Goal: Entertainment & Leisure: Consume media (video, audio)

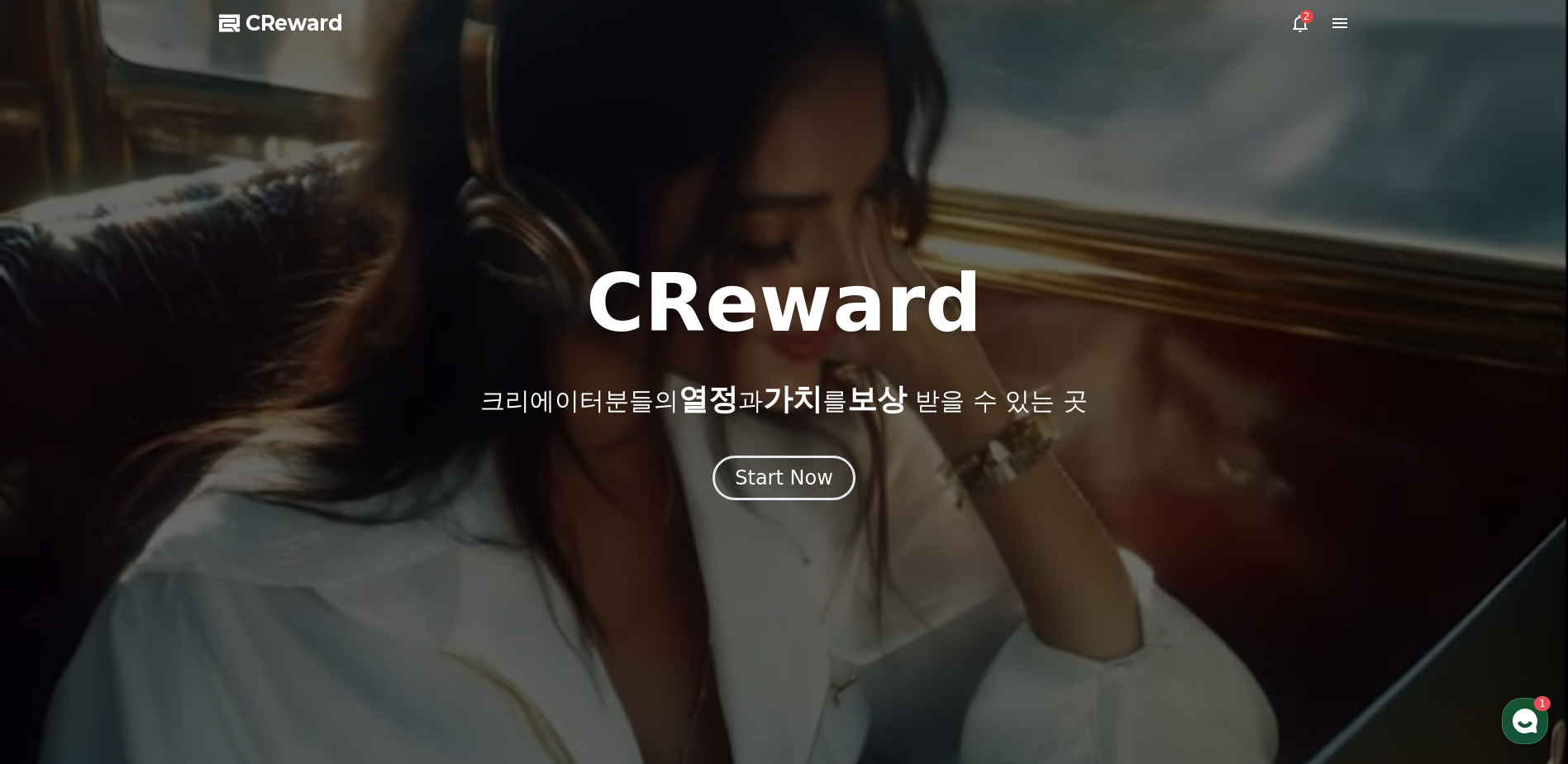
click at [1304, 16] on div "2" at bounding box center [1307, 17] width 14 height 14
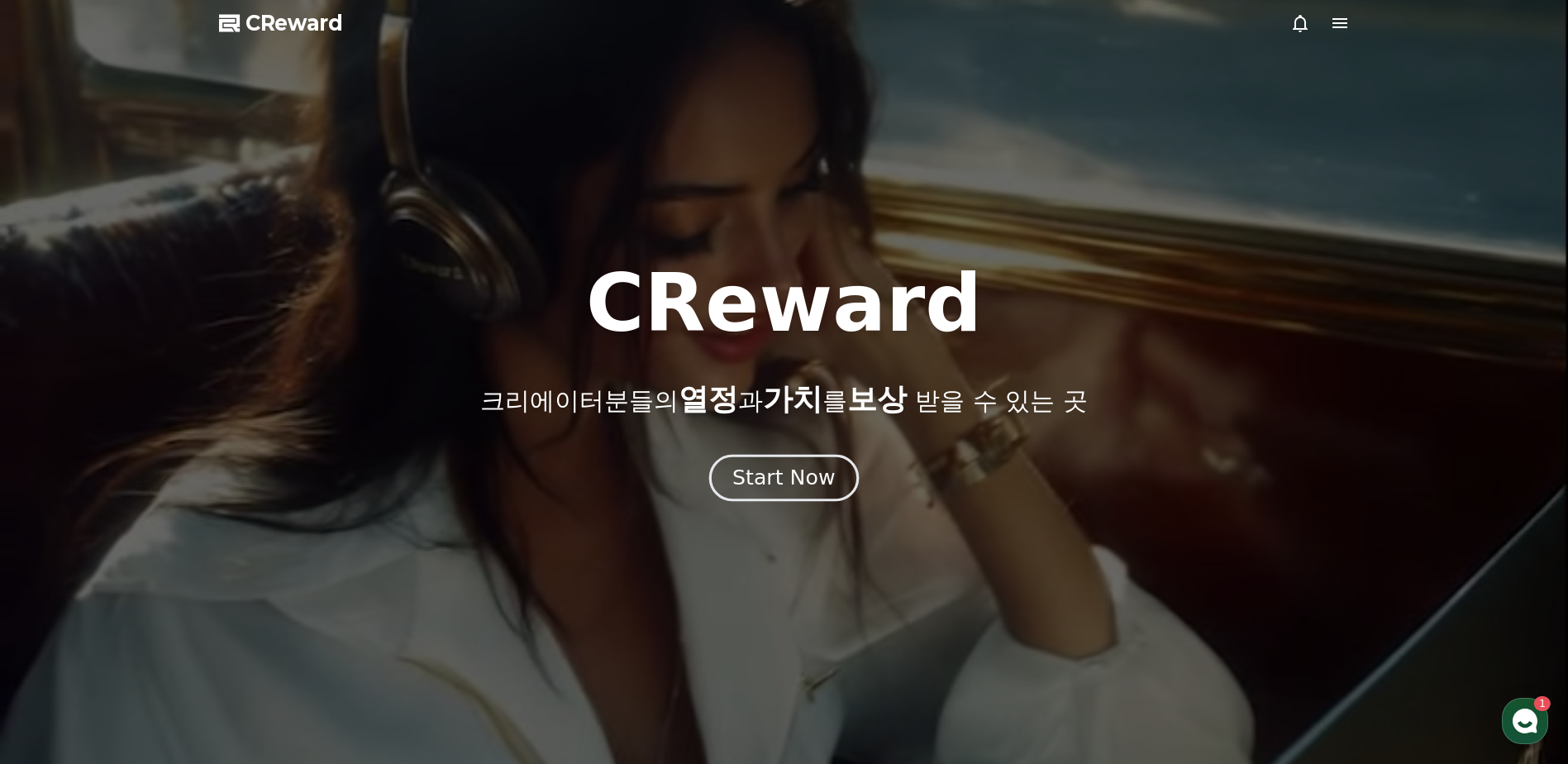
click at [801, 488] on div "Start Now" at bounding box center [784, 477] width 103 height 28
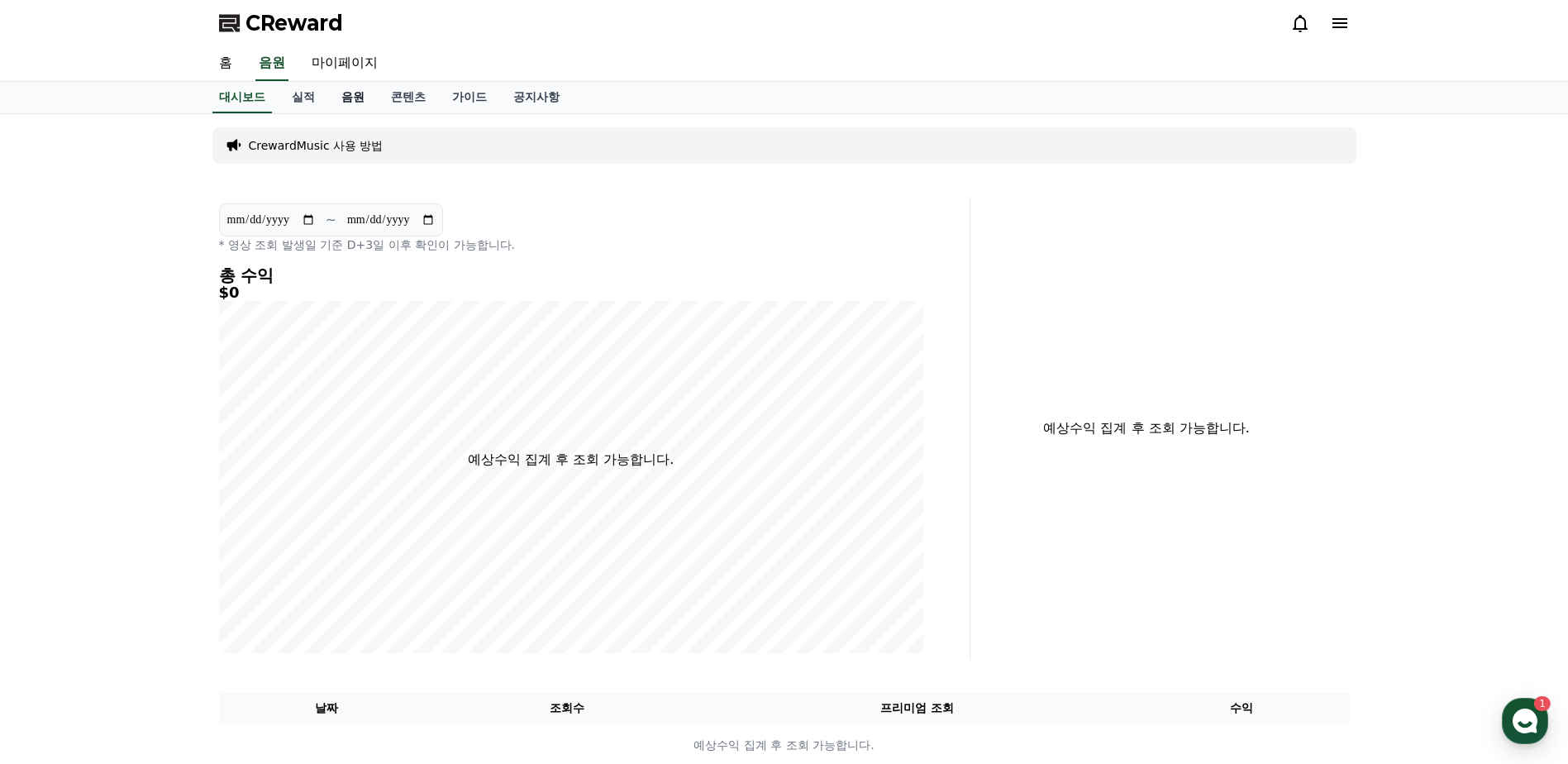
click at [349, 98] on link "음원" at bounding box center [353, 97] width 49 height 31
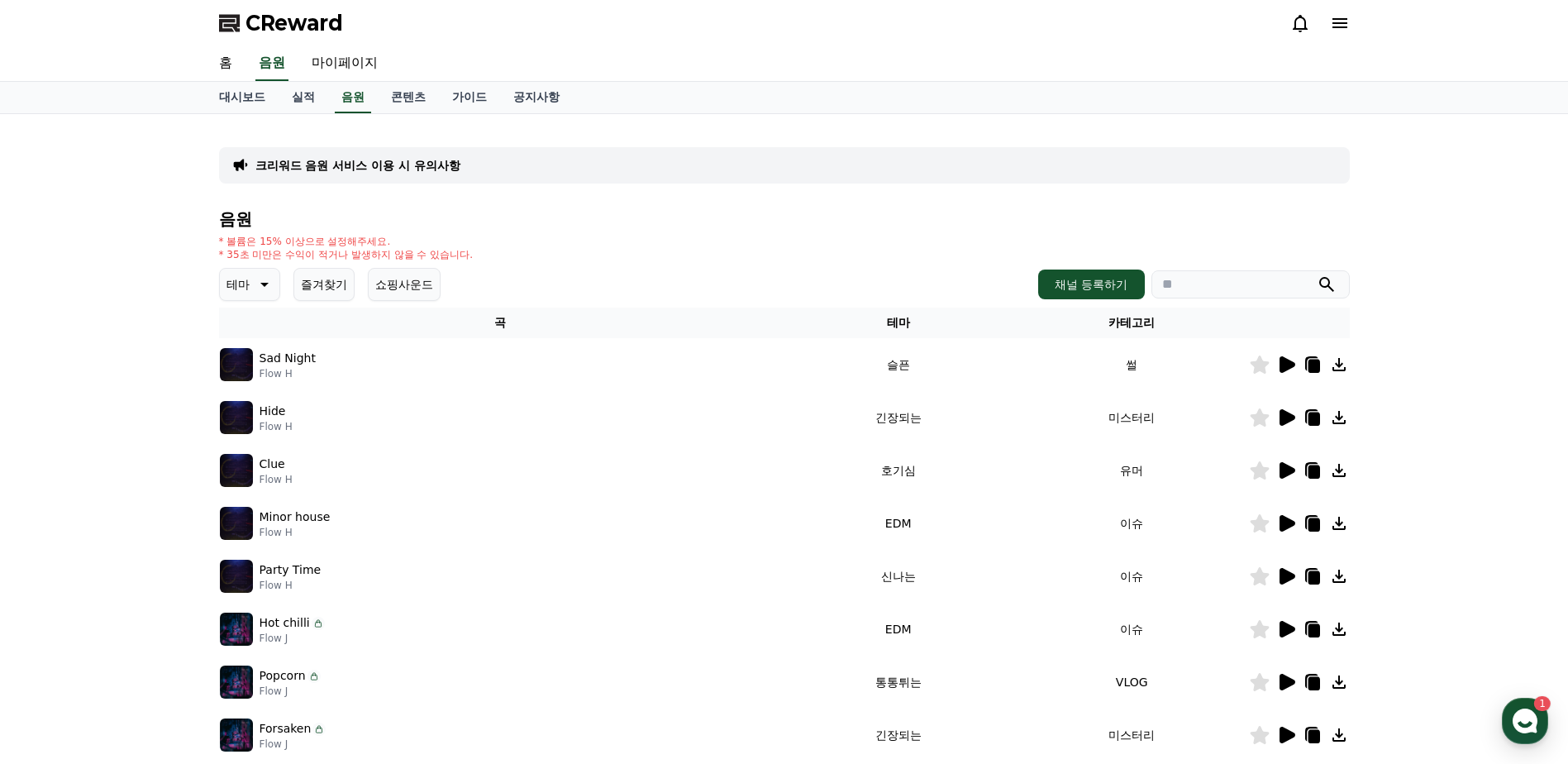
click at [340, 287] on button "즐겨찾기" at bounding box center [324, 284] width 61 height 33
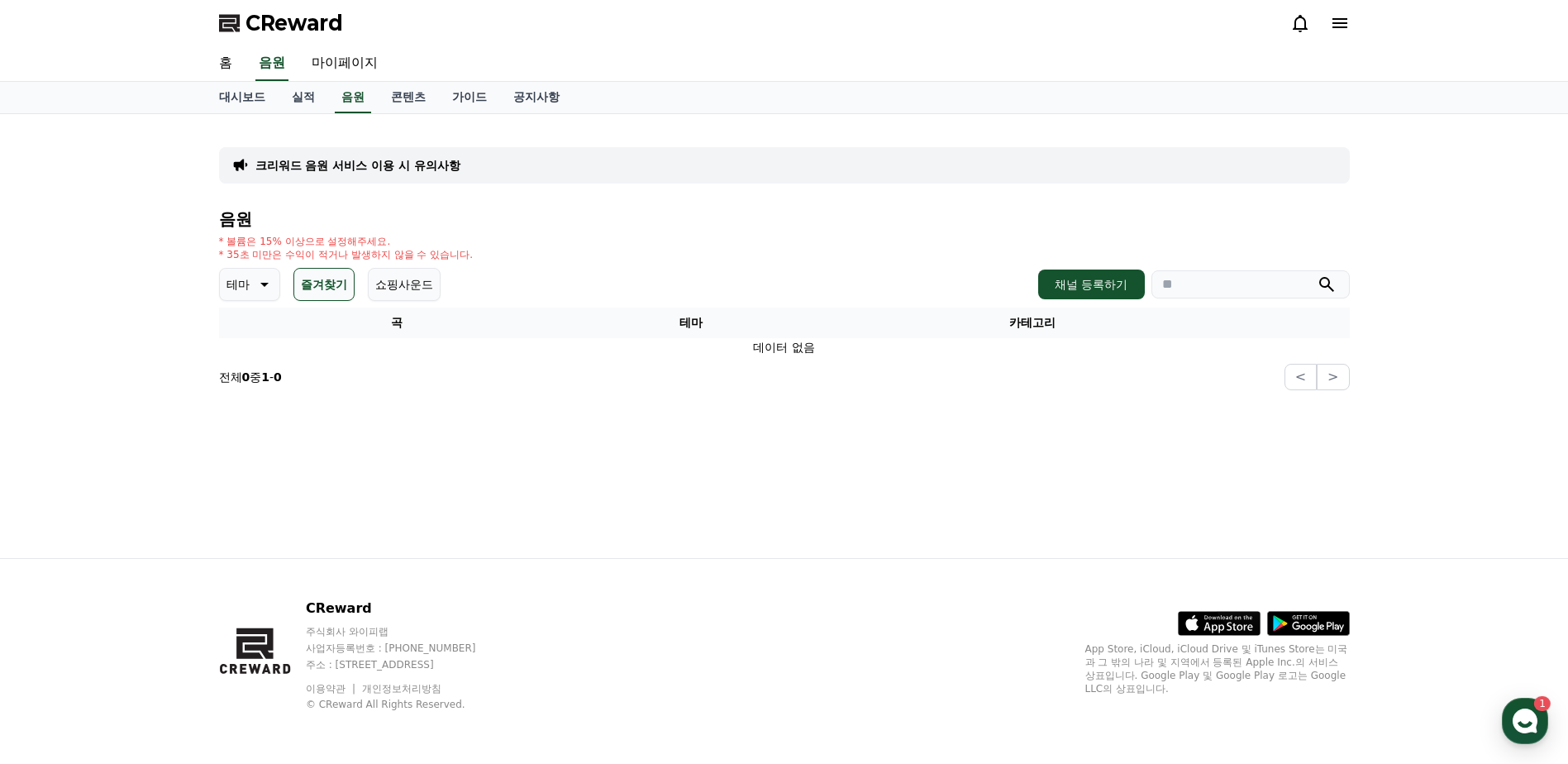
click at [250, 291] on button "테마" at bounding box center [249, 284] width 61 height 33
click at [256, 454] on button "통통튀는" at bounding box center [251, 460] width 59 height 36
click at [362, 66] on link "마이페이지" at bounding box center [344, 64] width 92 height 35
select select "**********"
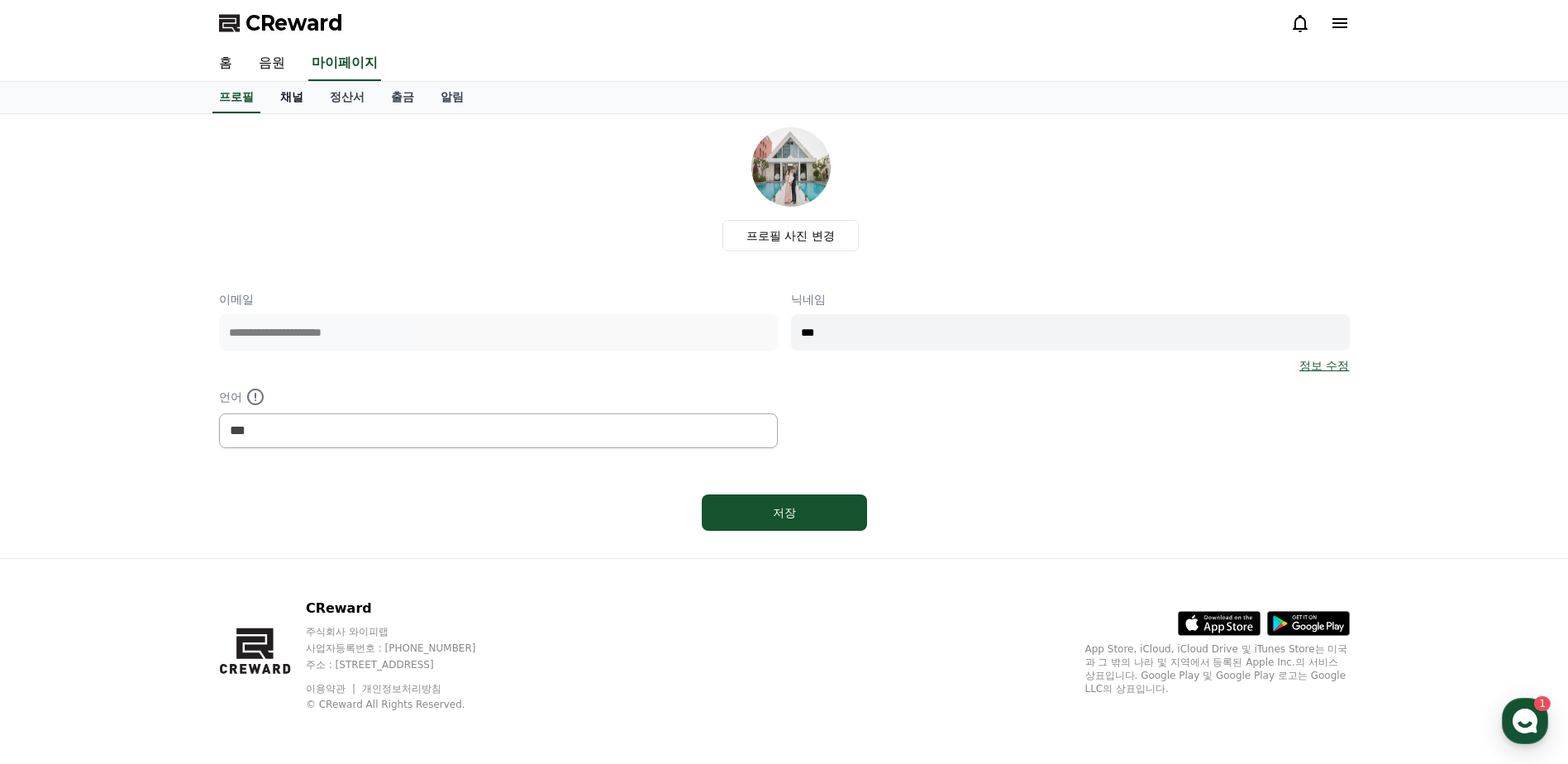
click at [281, 98] on link "채널" at bounding box center [292, 97] width 49 height 31
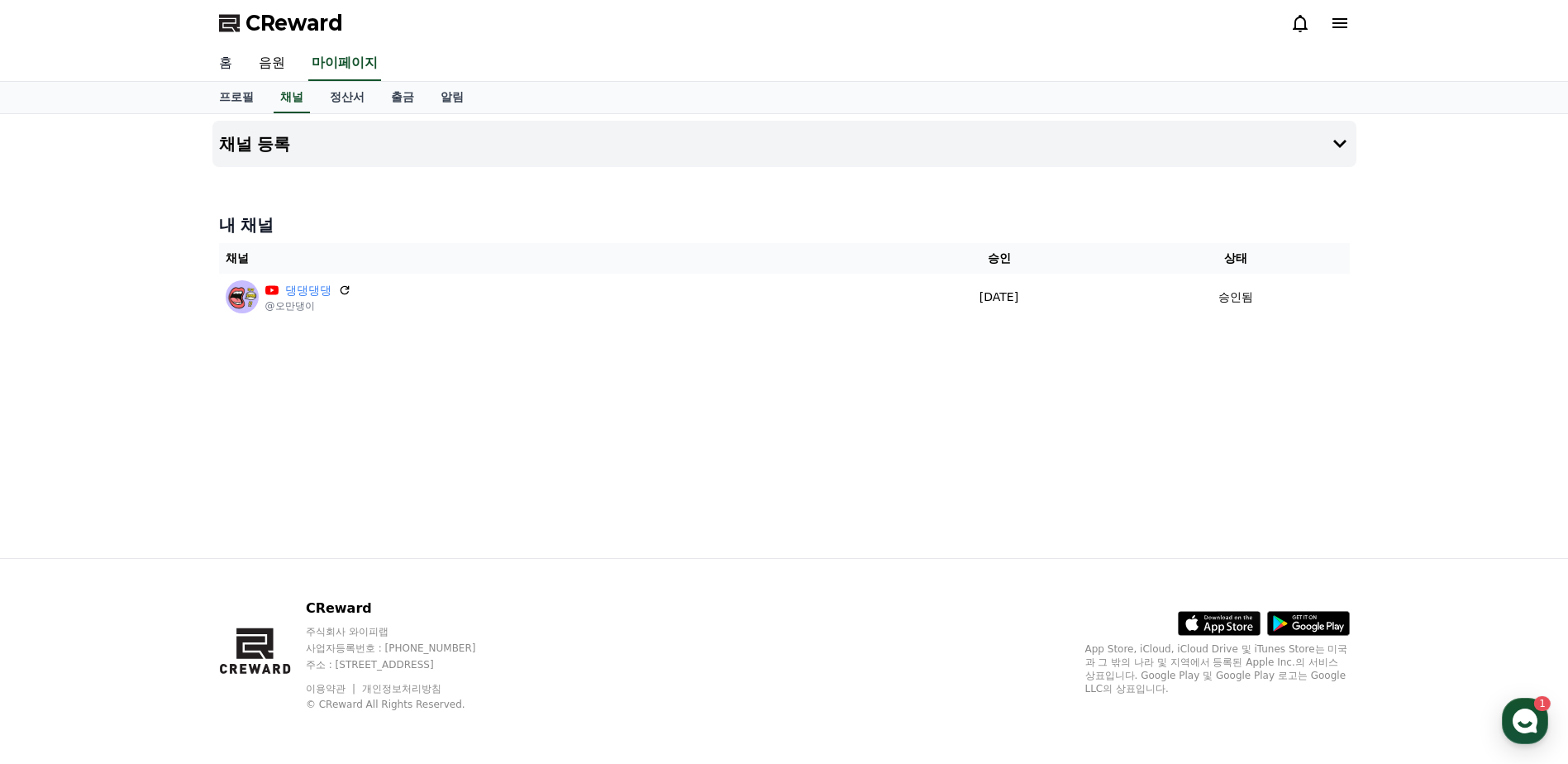
click at [231, 77] on link "홈" at bounding box center [226, 64] width 40 height 35
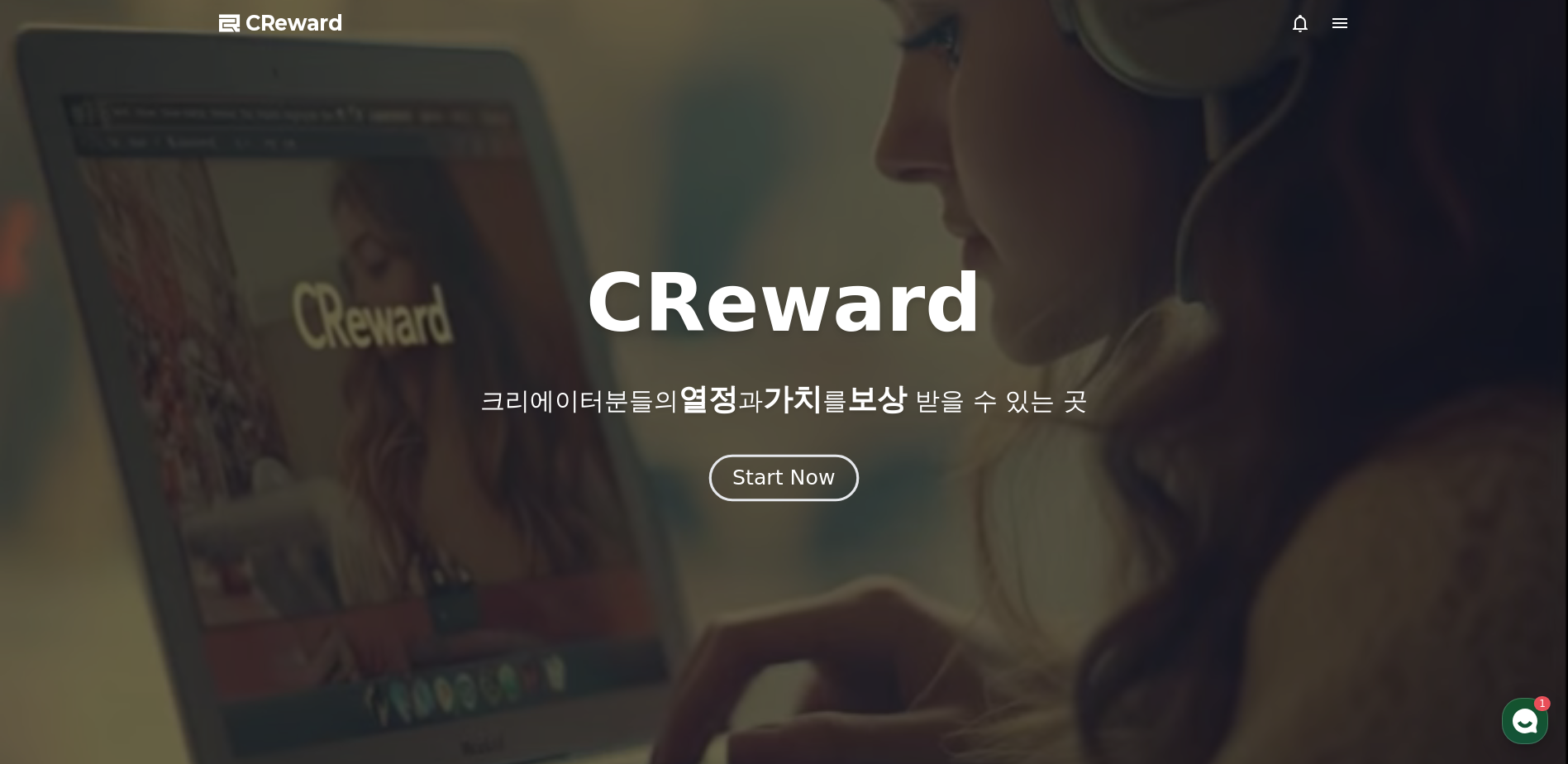
click at [805, 481] on div "Start Now" at bounding box center [784, 477] width 103 height 28
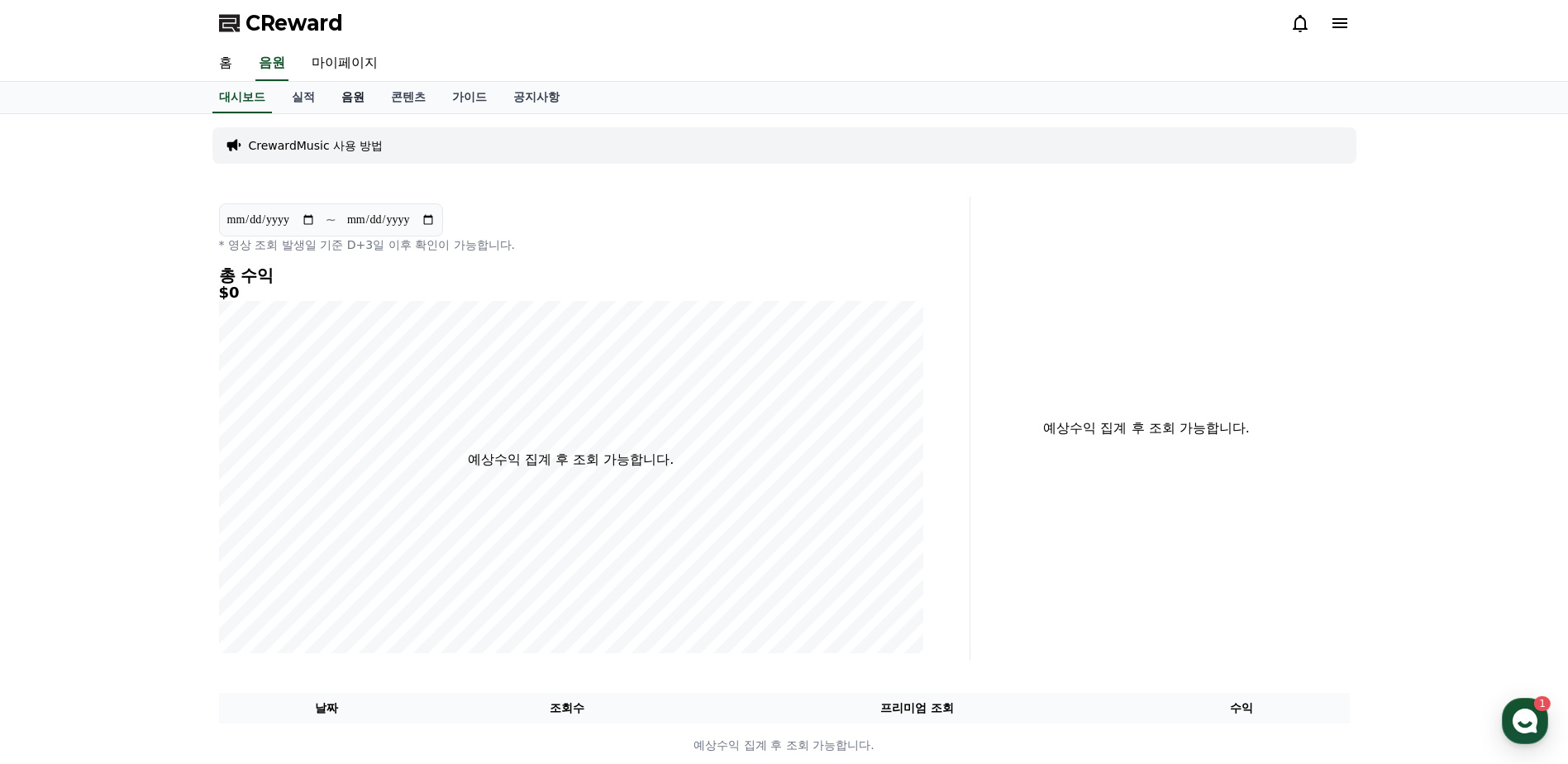
click at [349, 101] on link "음원" at bounding box center [353, 97] width 49 height 31
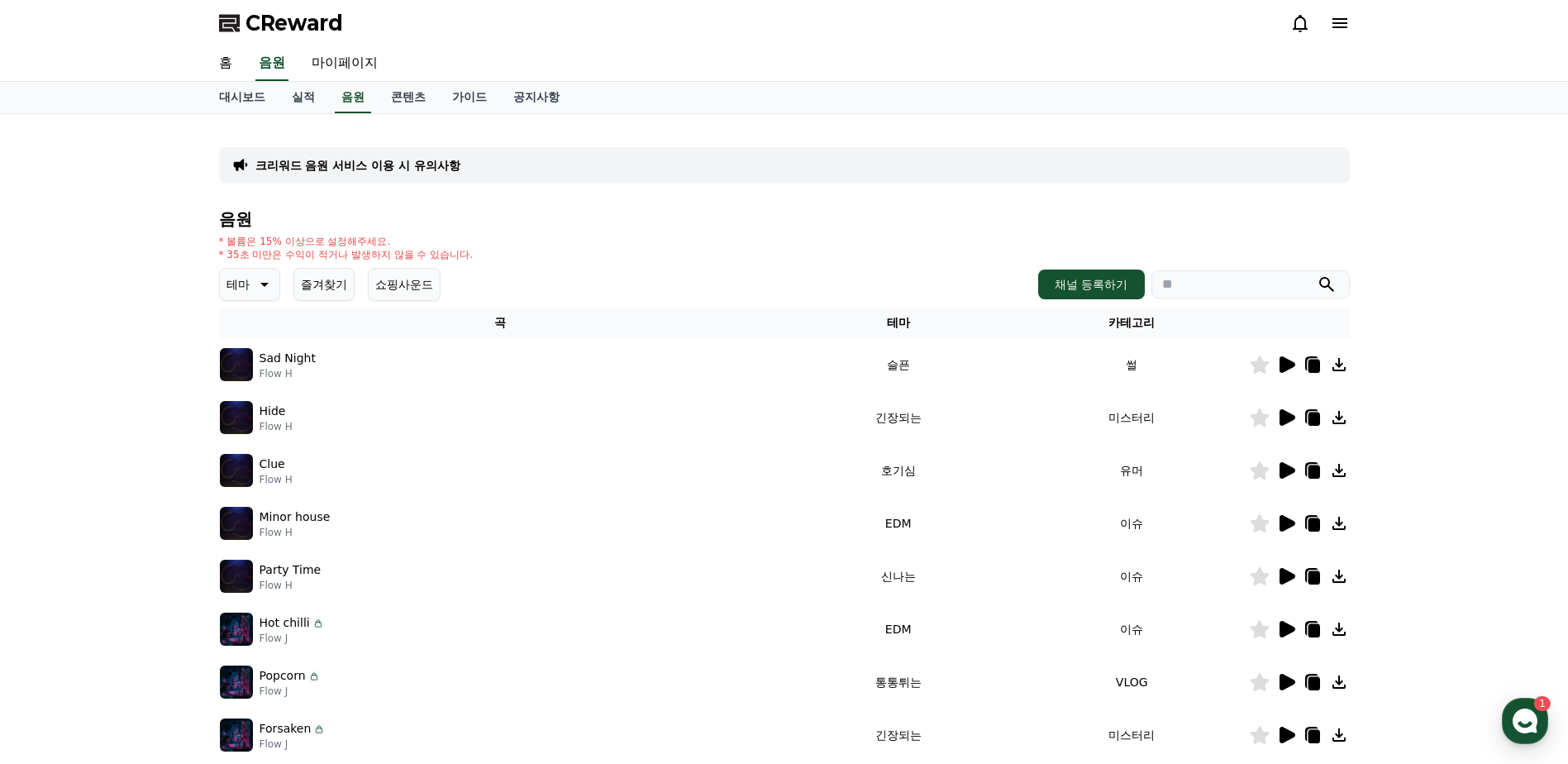
click at [263, 288] on icon at bounding box center [262, 284] width 20 height 20
click at [248, 376] on button "통통튀는" at bounding box center [251, 377] width 59 height 36
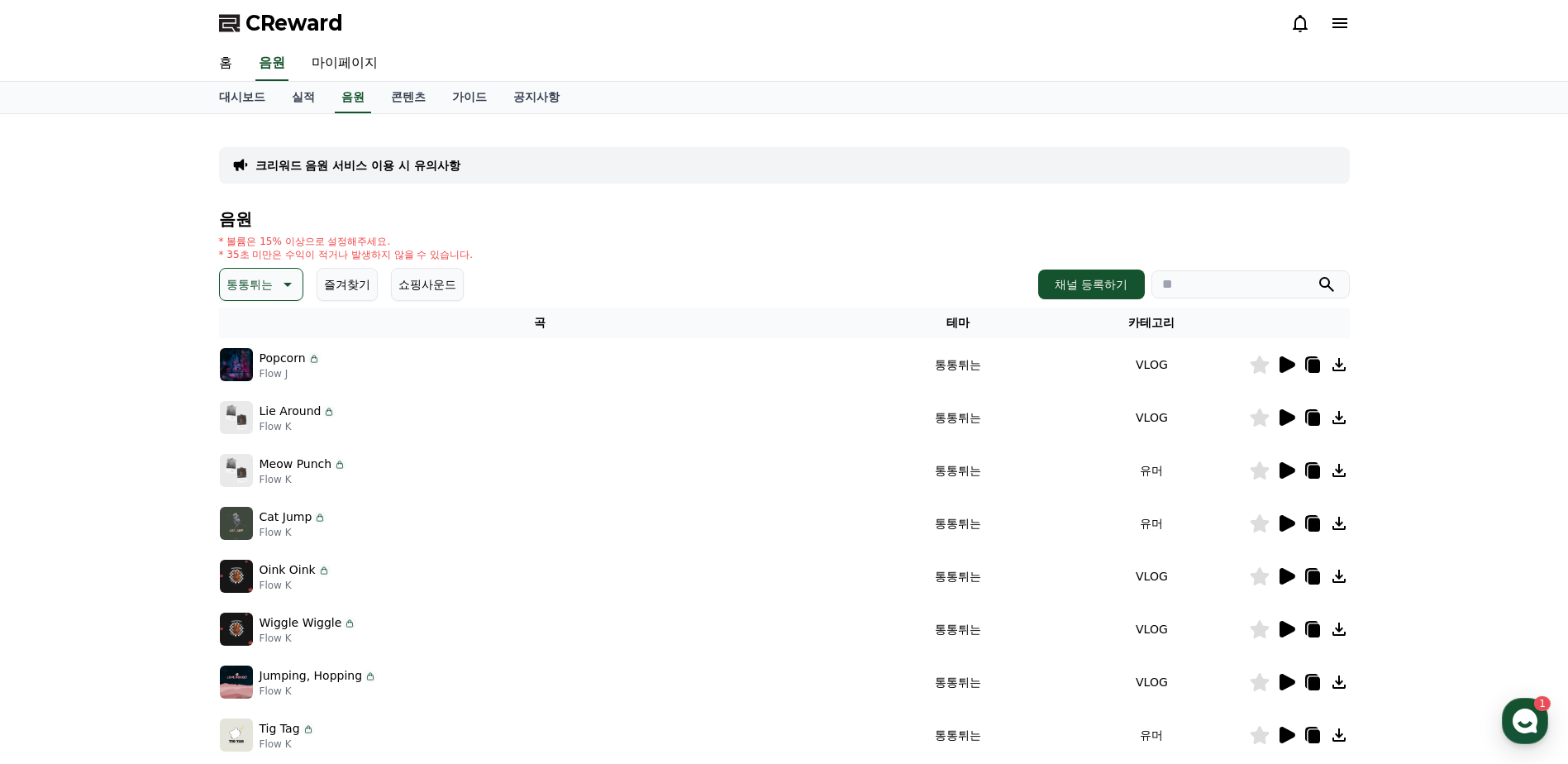
click at [161, 367] on div "크리워드 음원 서비스 이용 시 유의사항 음원 * 볼륨은 15% 이상으로 설정해주세요. * 35초 미만은 수익이 적거나 발생하지 않을 수 있습니…" at bounding box center [784, 514] width 1568 height 800
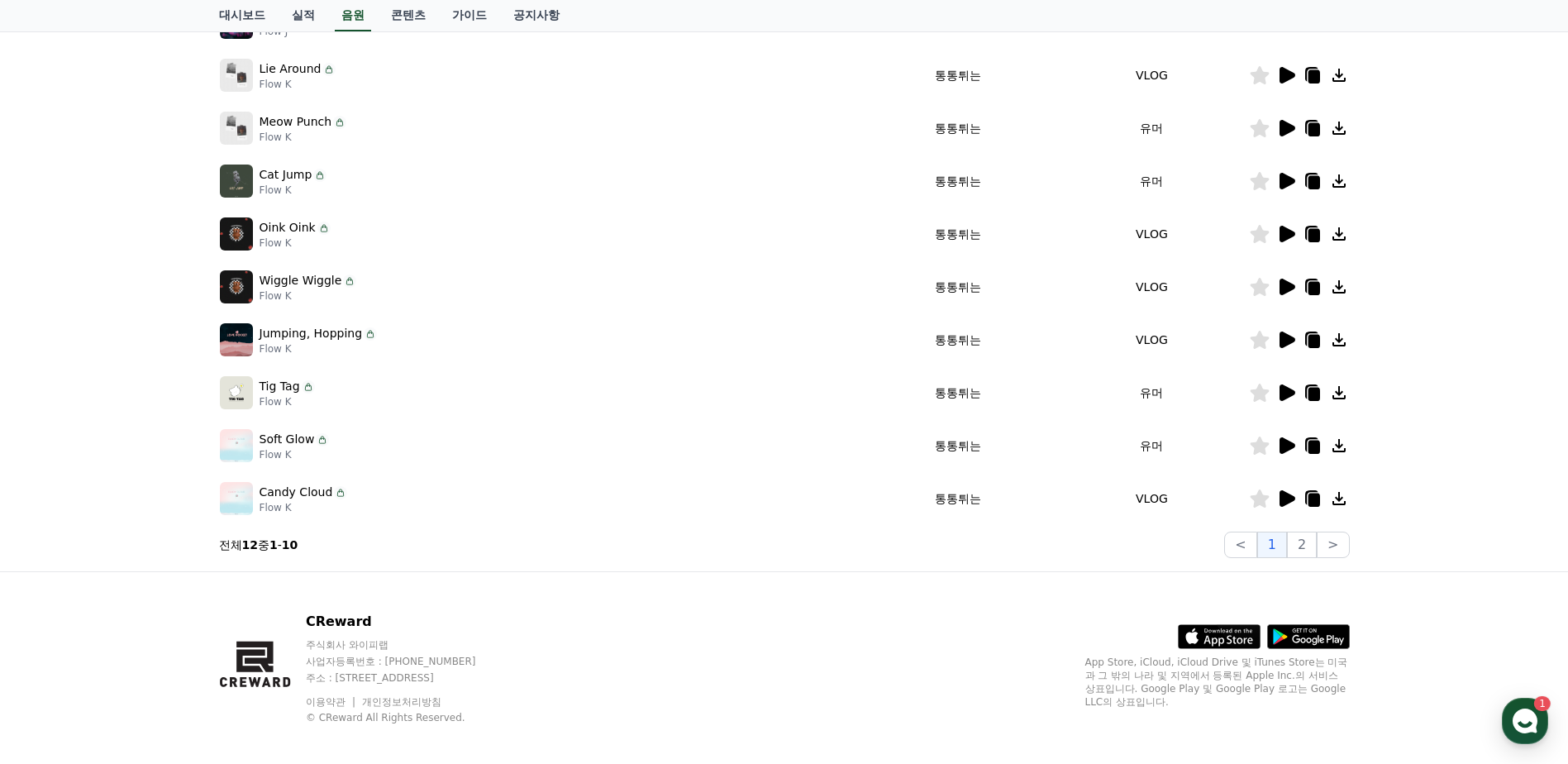
scroll to position [355, 0]
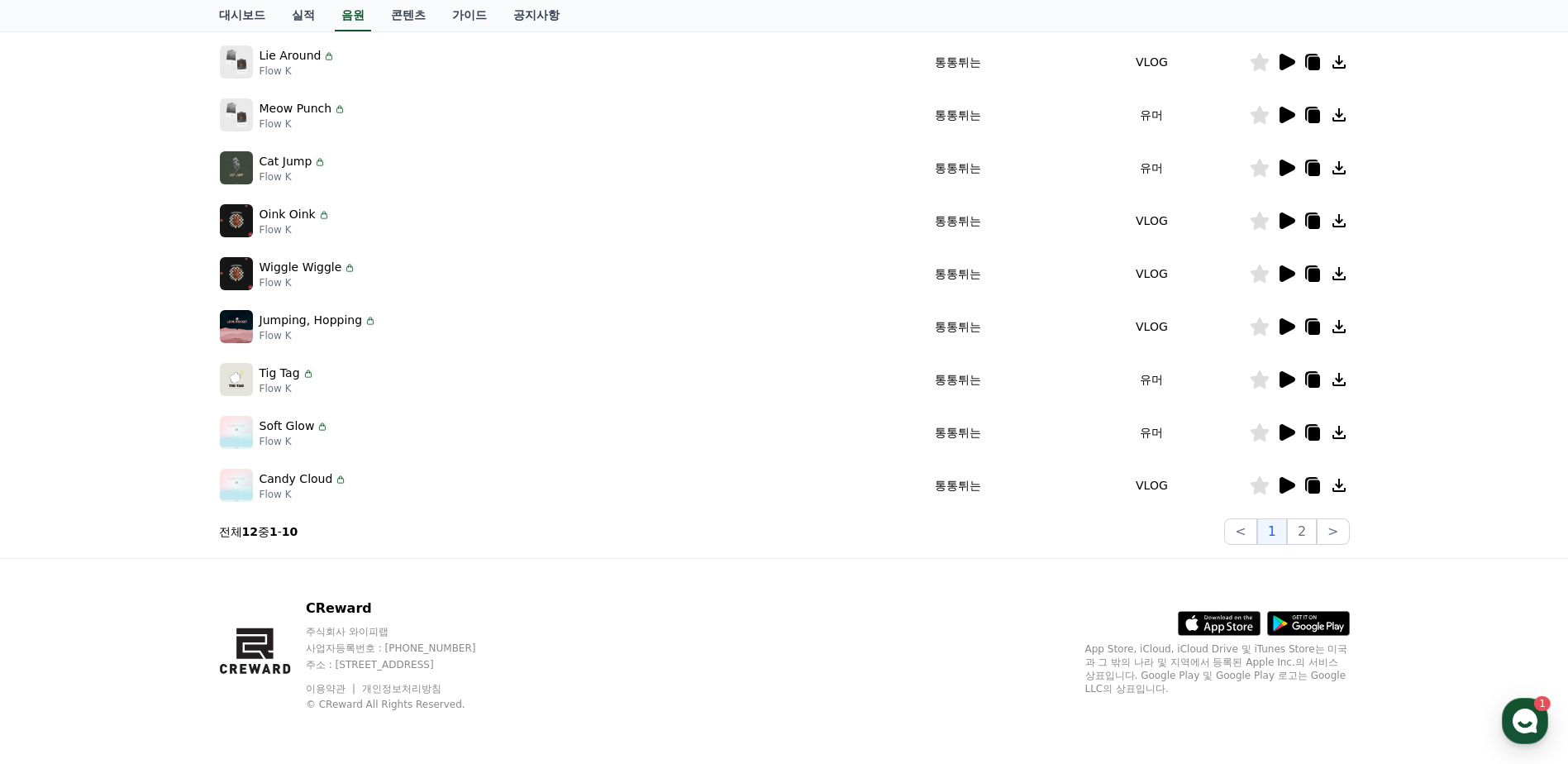
drag, startPoint x: 1264, startPoint y: 488, endPoint x: 1141, endPoint y: 488, distance: 123.0
click at [1131, 488] on tr "Candy Cloud Flow K 통통튀는 VLOG" at bounding box center [784, 485] width 1130 height 53
click at [1282, 491] on icon at bounding box center [1287, 484] width 16 height 16
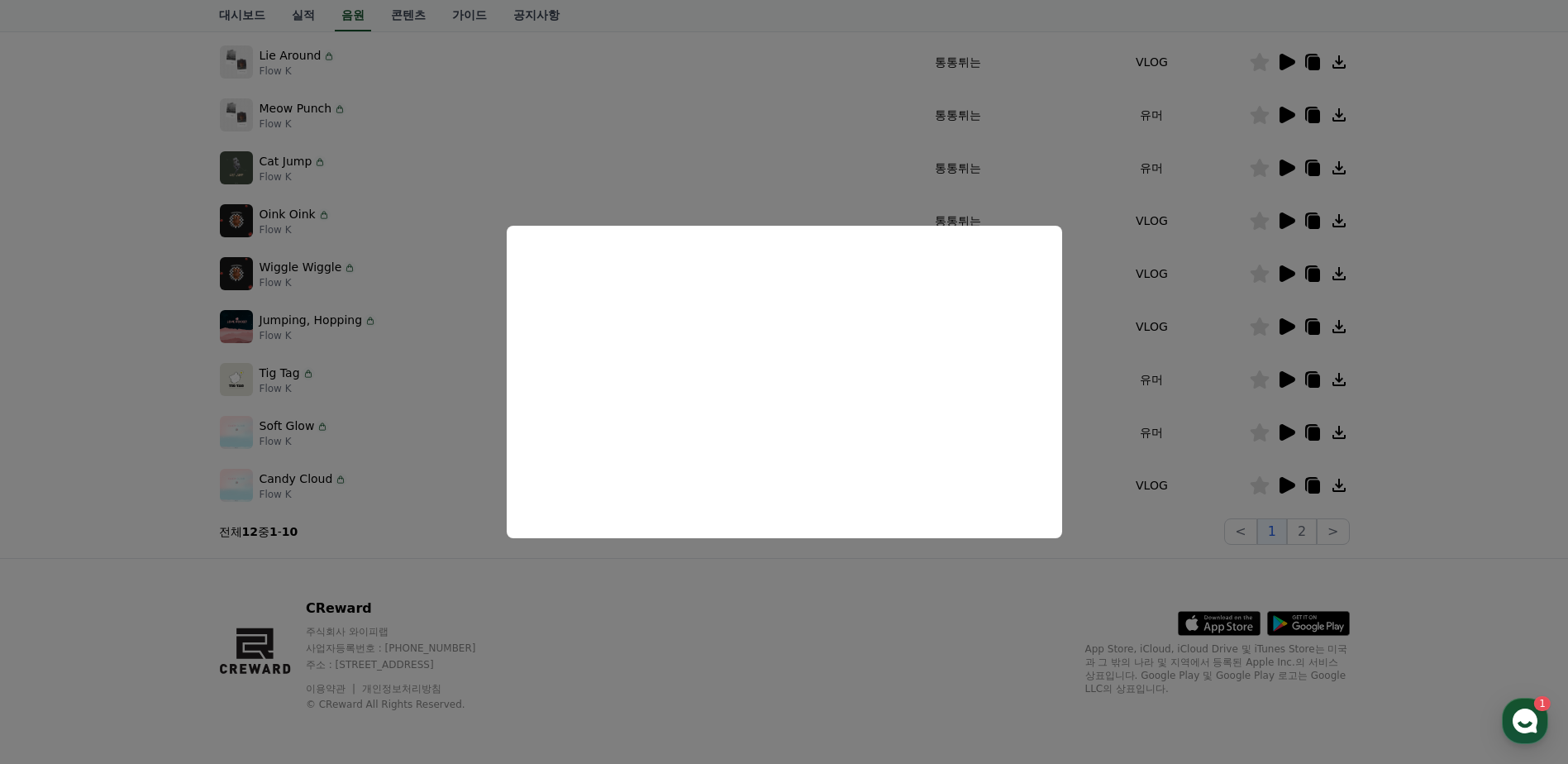
click at [182, 490] on button "close modal" at bounding box center [784, 382] width 1568 height 764
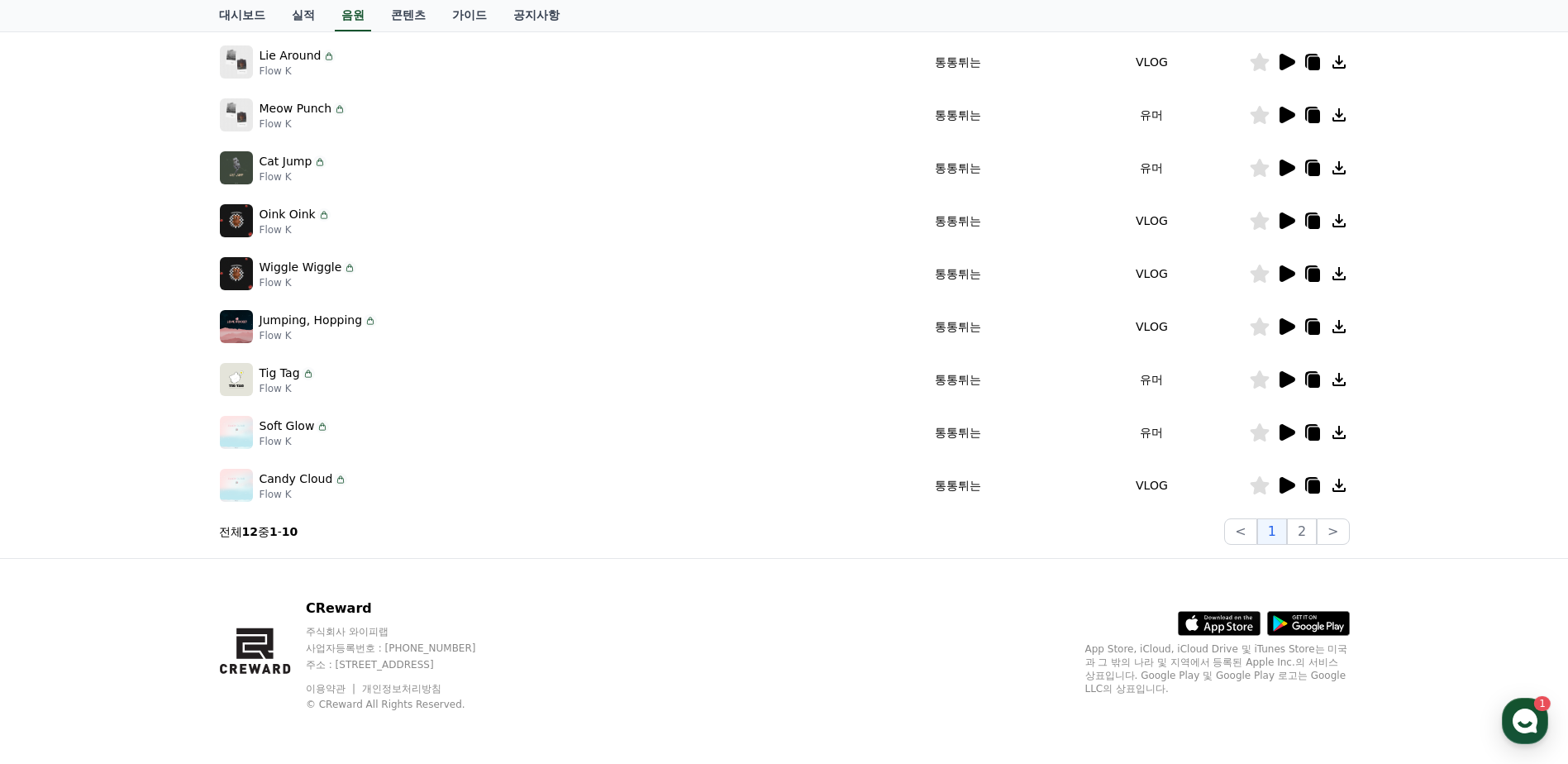
click at [1286, 435] on icon at bounding box center [1287, 432] width 16 height 16
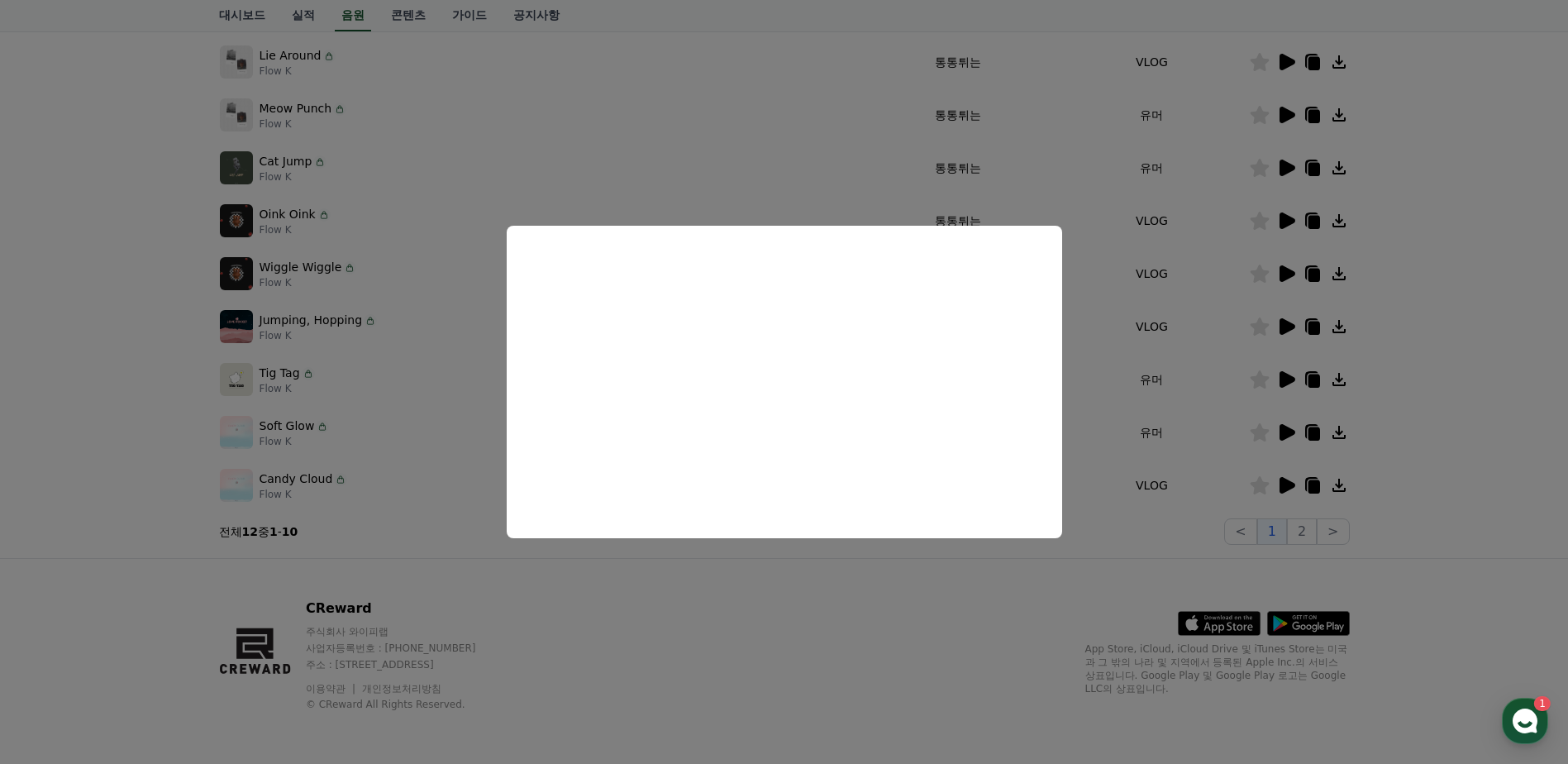
click at [1493, 533] on button "close modal" at bounding box center [784, 382] width 1568 height 764
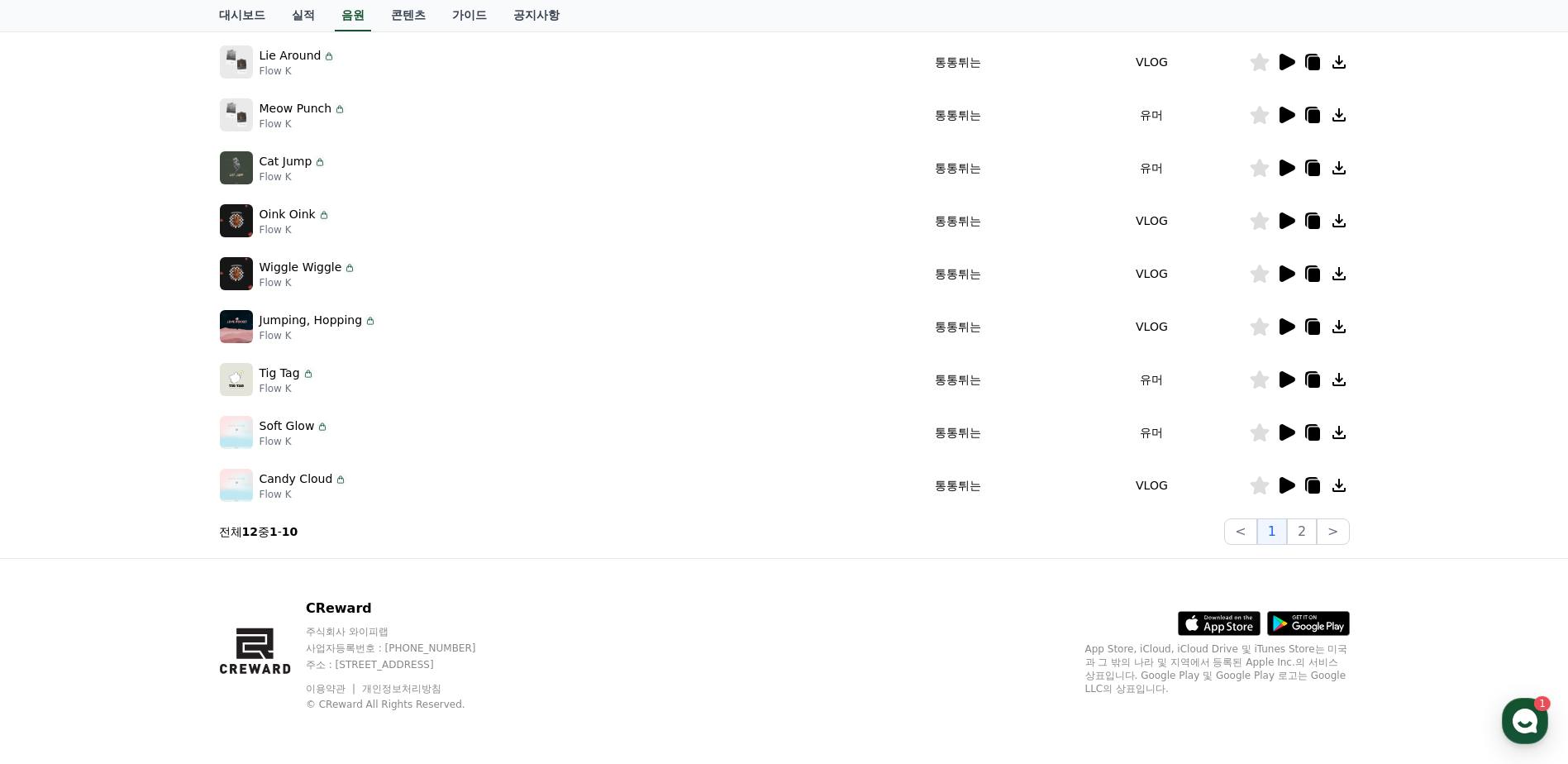
click at [1282, 329] on icon at bounding box center [1287, 326] width 16 height 16
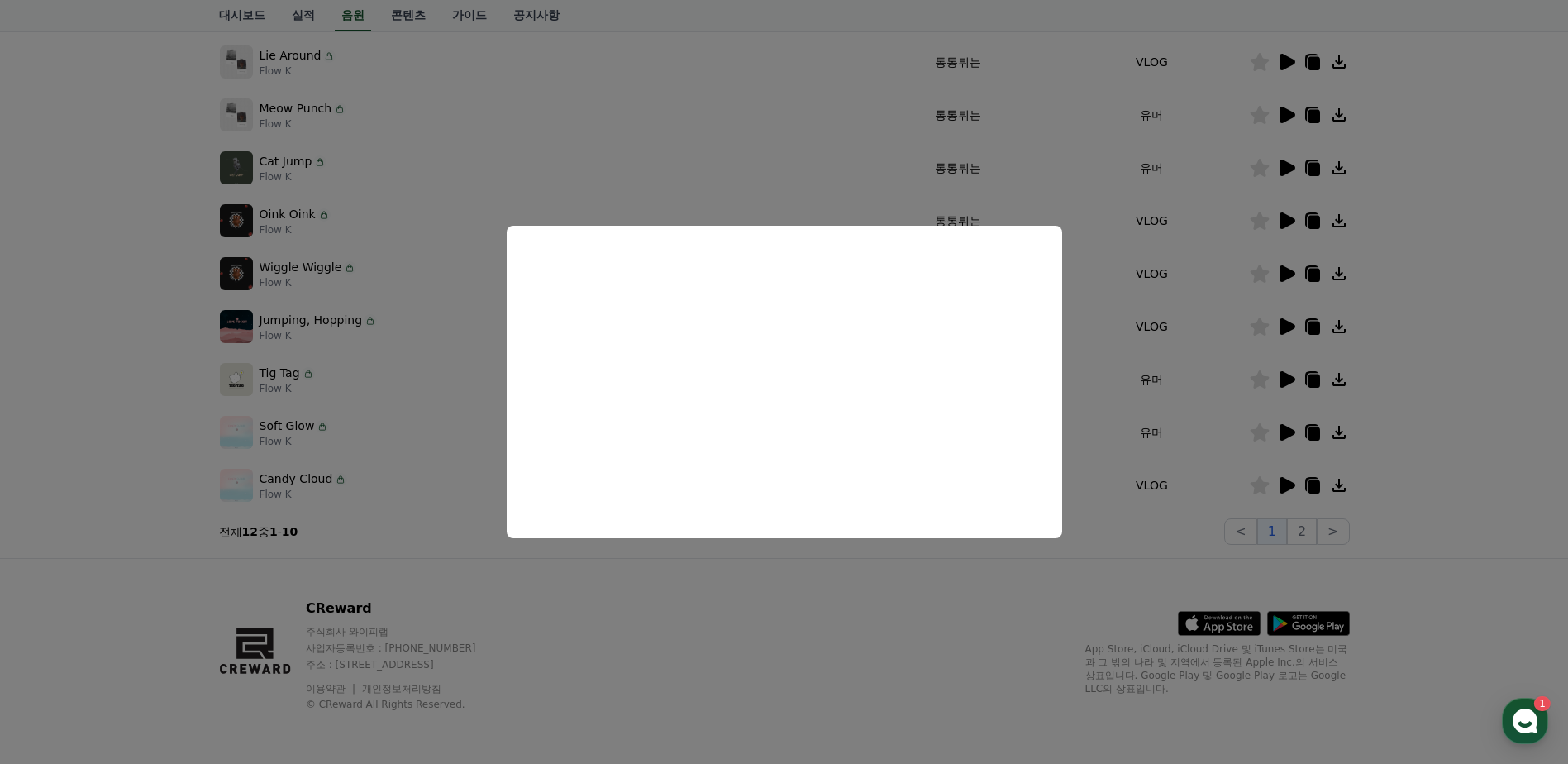
click at [118, 386] on button "close modal" at bounding box center [784, 382] width 1568 height 764
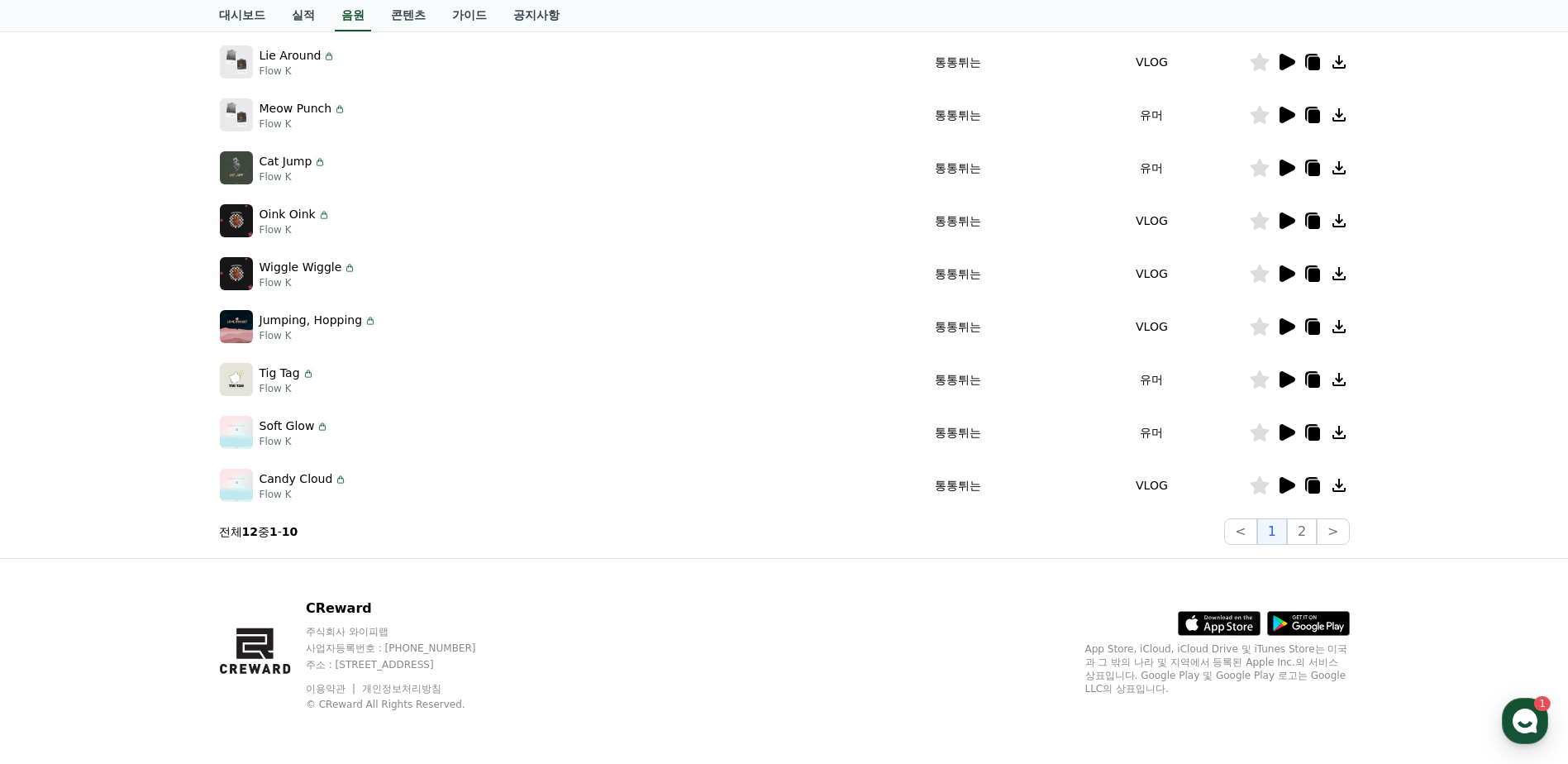
click at [1286, 269] on icon at bounding box center [1287, 273] width 16 height 16
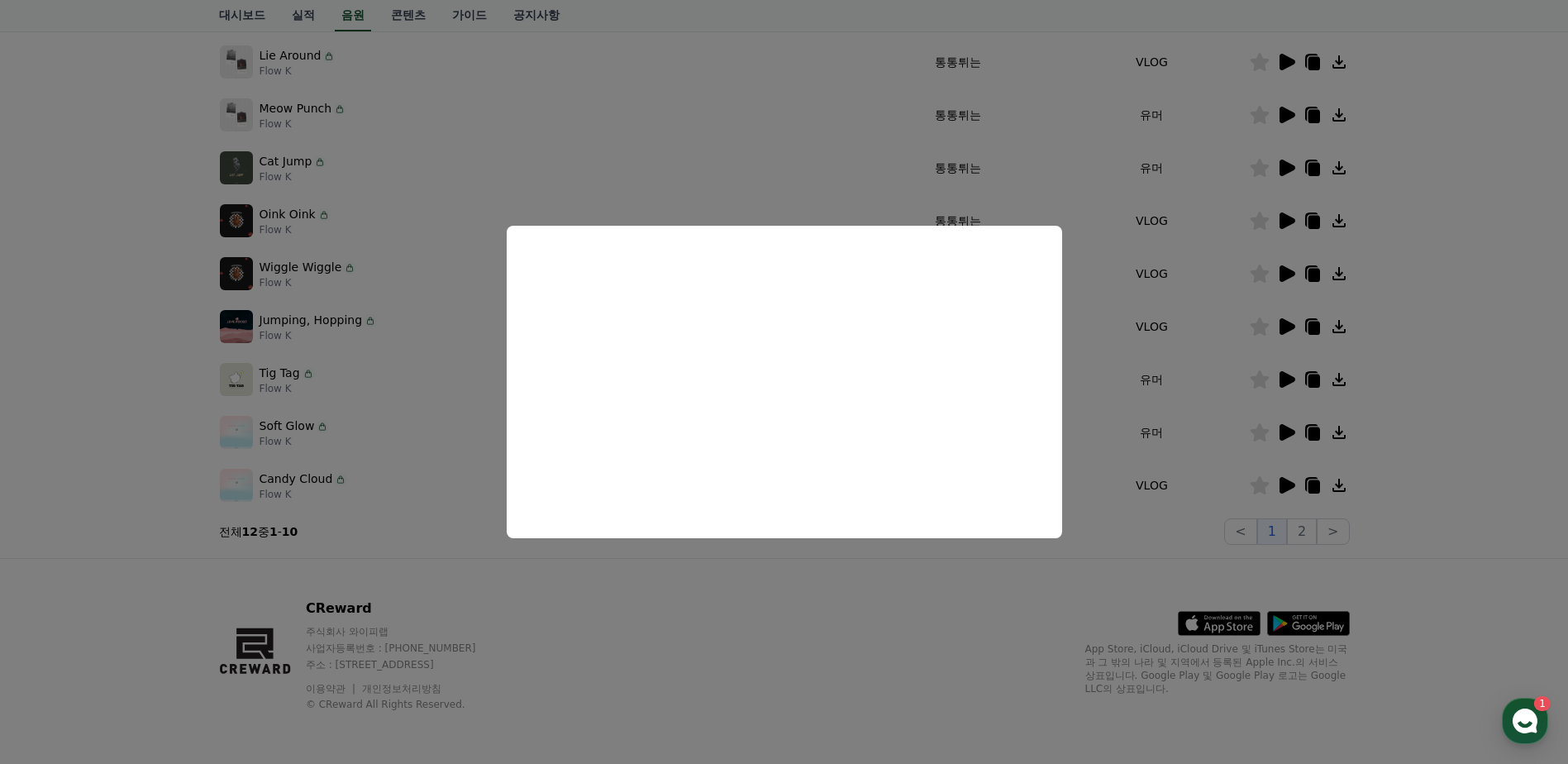
click at [96, 326] on button "close modal" at bounding box center [784, 382] width 1568 height 764
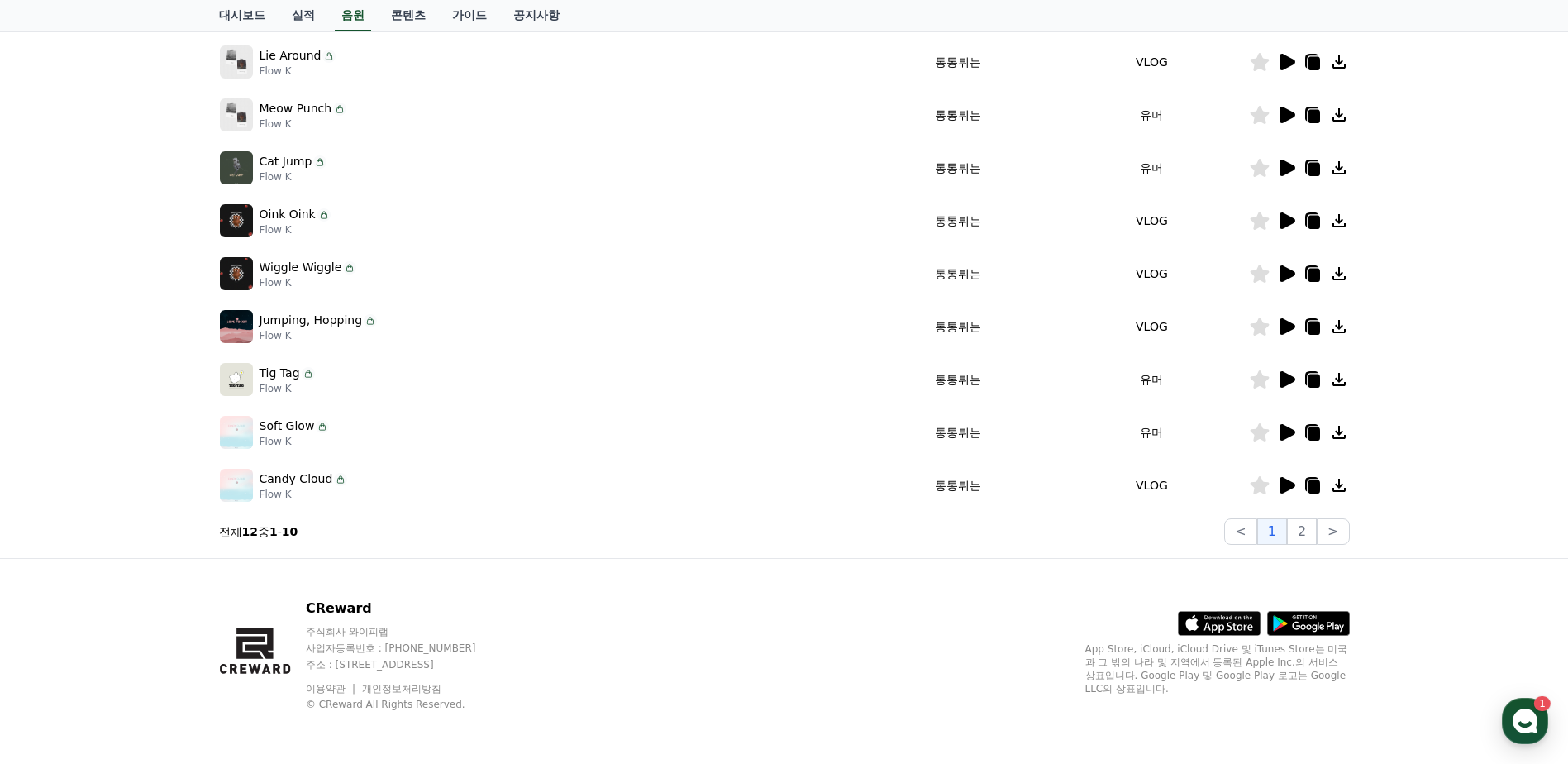
click at [1268, 274] on icon at bounding box center [1259, 273] width 20 height 18
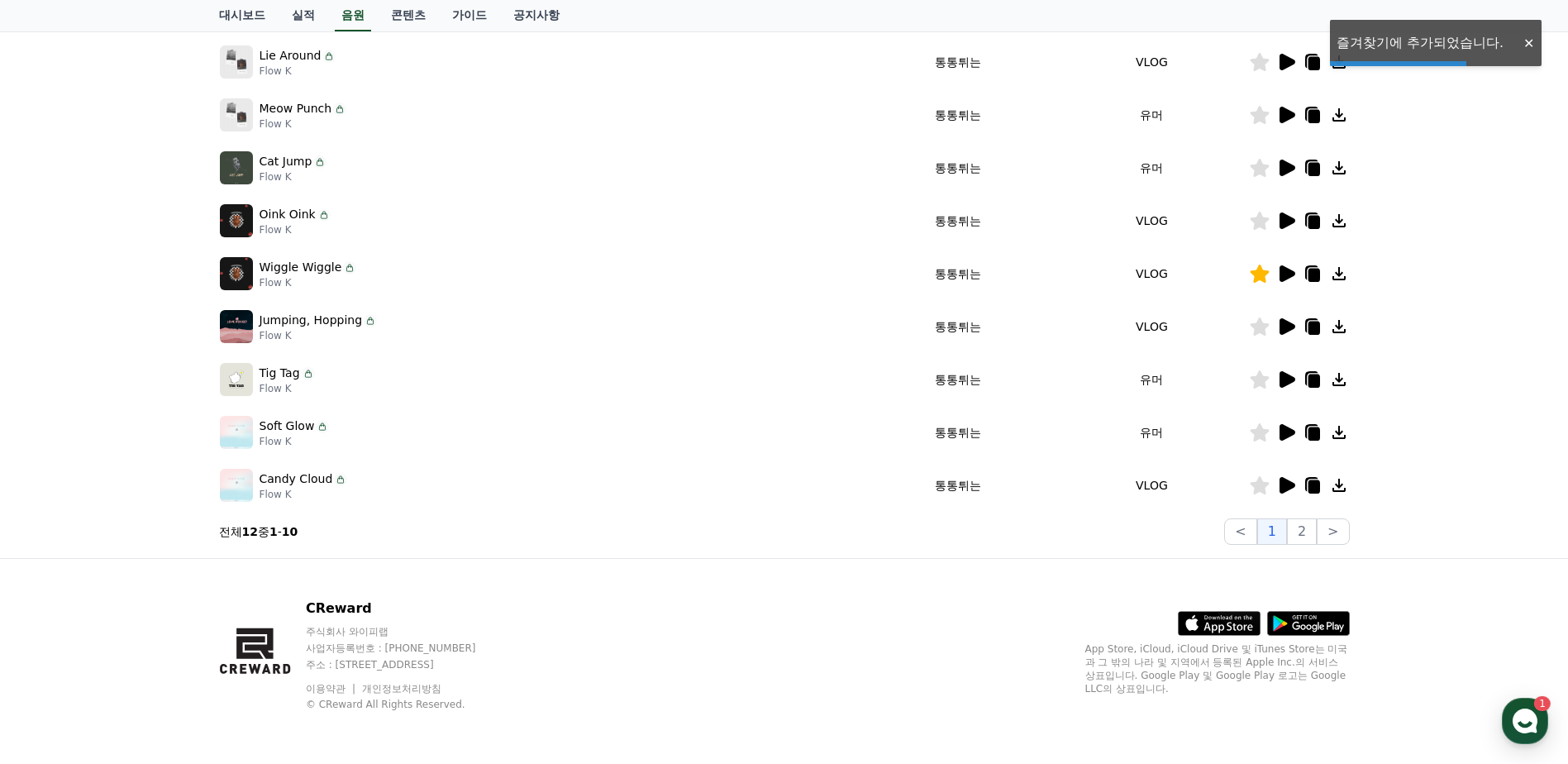
click at [1282, 223] on icon at bounding box center [1287, 220] width 16 height 16
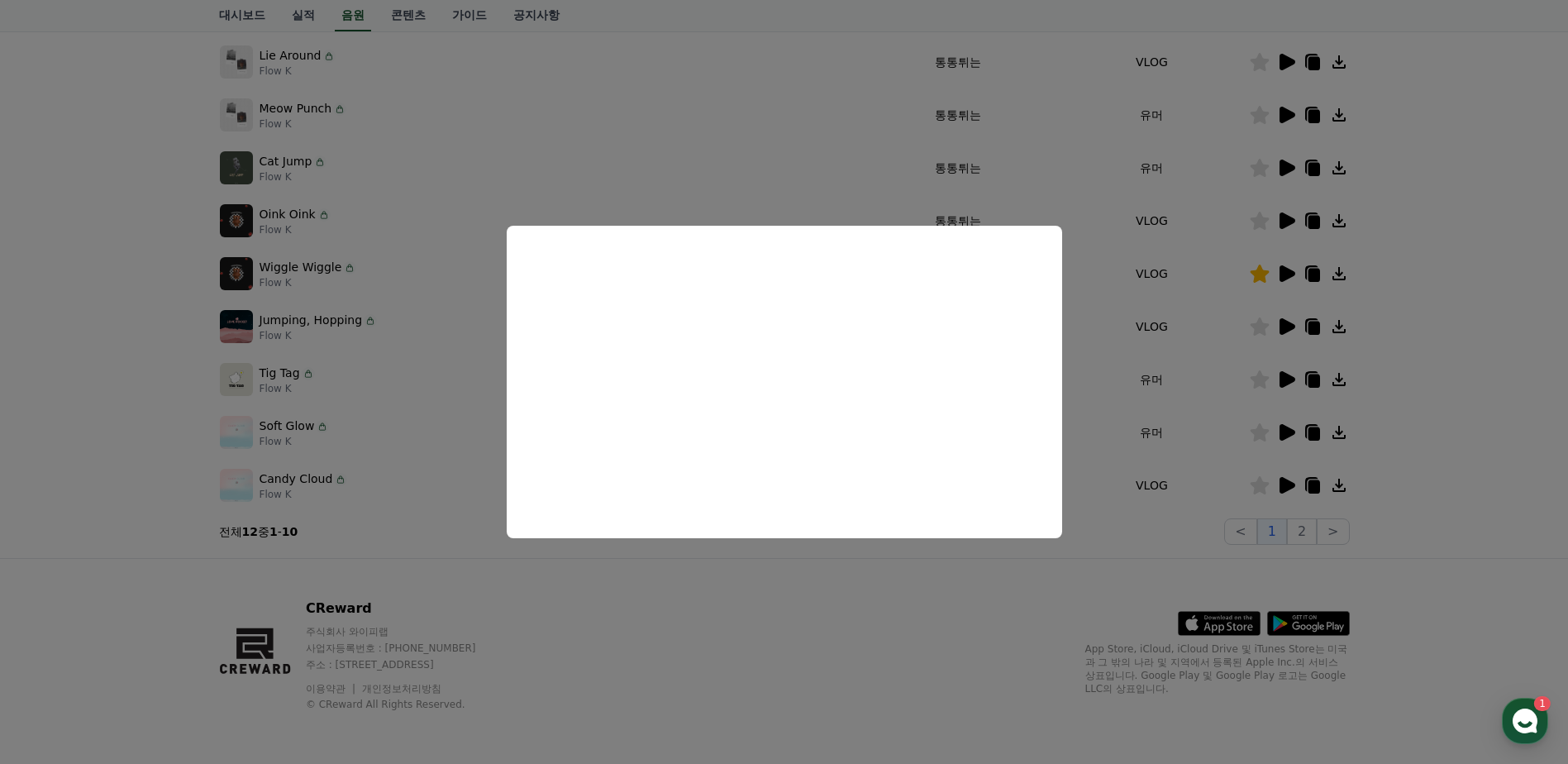
click at [98, 405] on button "close modal" at bounding box center [784, 382] width 1568 height 764
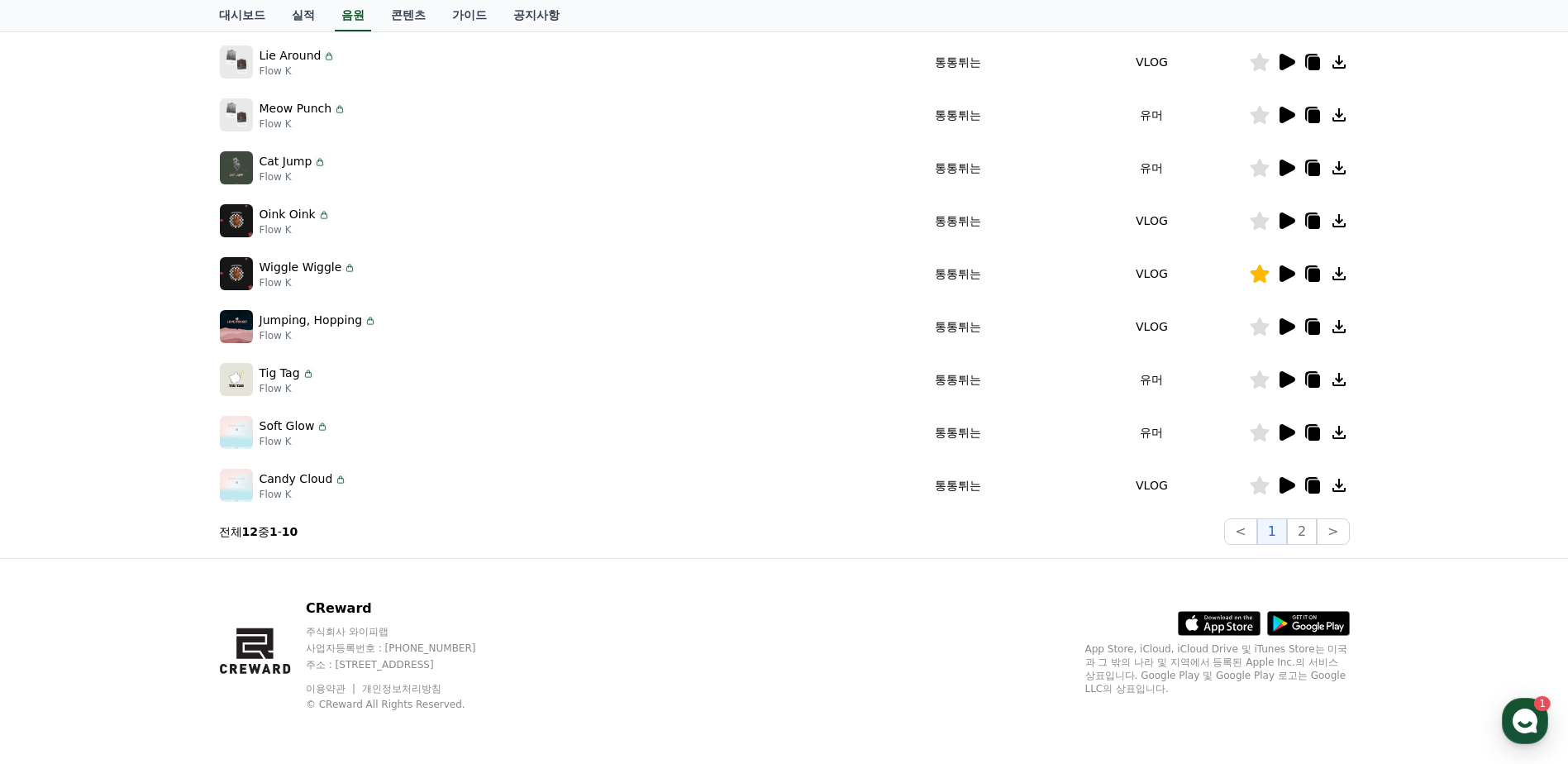
click at [1309, 275] on icon at bounding box center [1314, 276] width 12 height 14
